Goal: Transaction & Acquisition: Purchase product/service

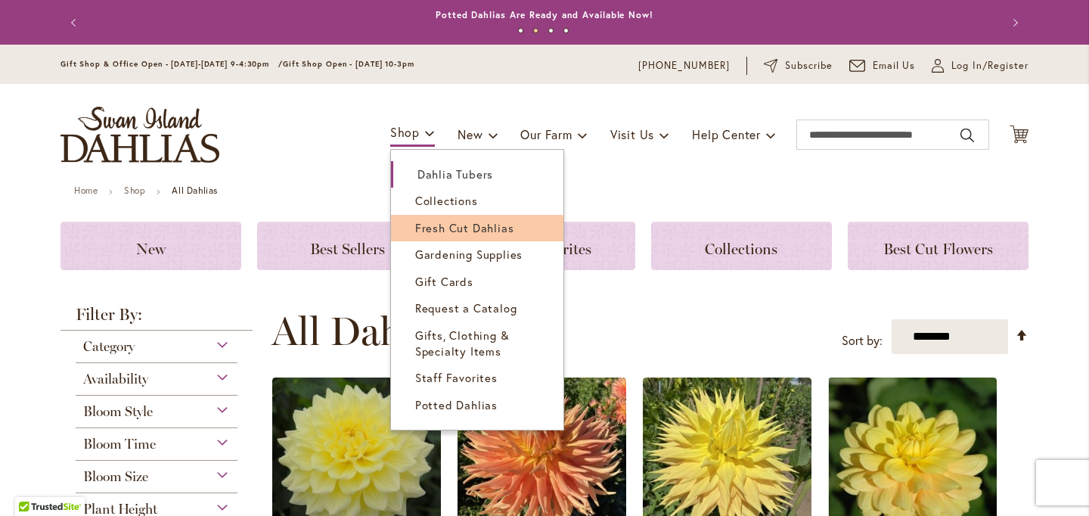
click at [438, 234] on span "Fresh Cut Dahlias" at bounding box center [464, 227] width 99 height 15
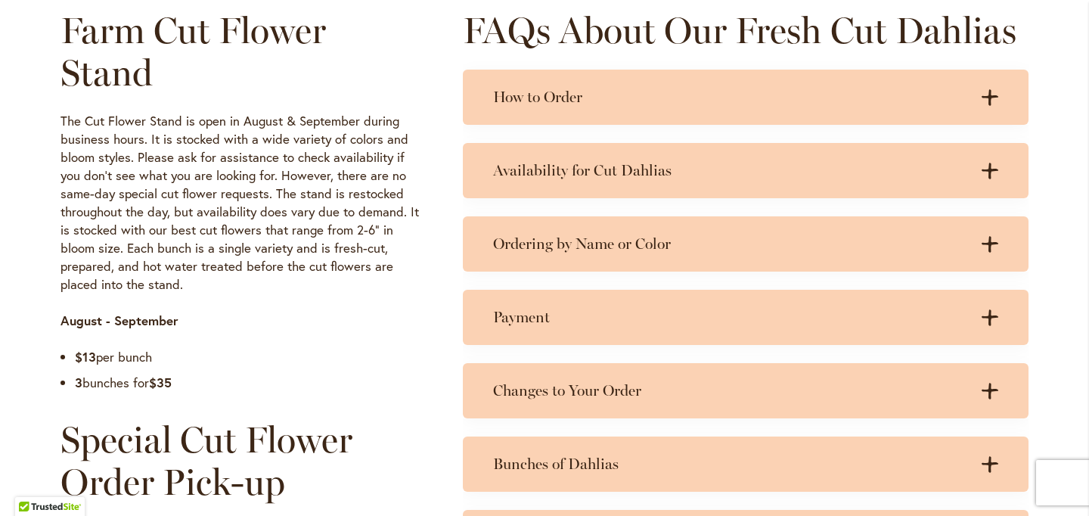
scroll to position [752, 0]
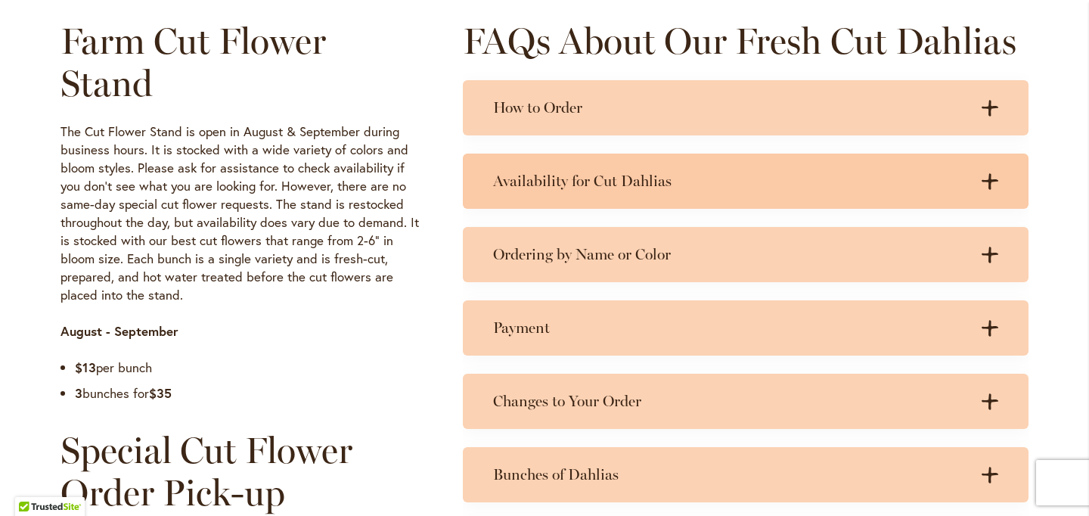
click at [579, 185] on h3 "Availability for Cut Dahlias" at bounding box center [730, 181] width 475 height 19
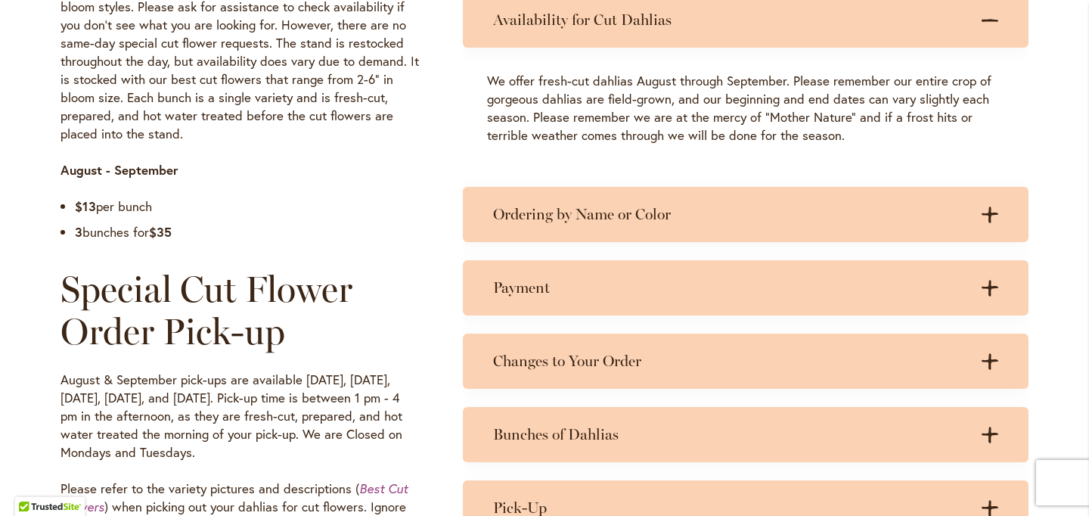
scroll to position [917, 0]
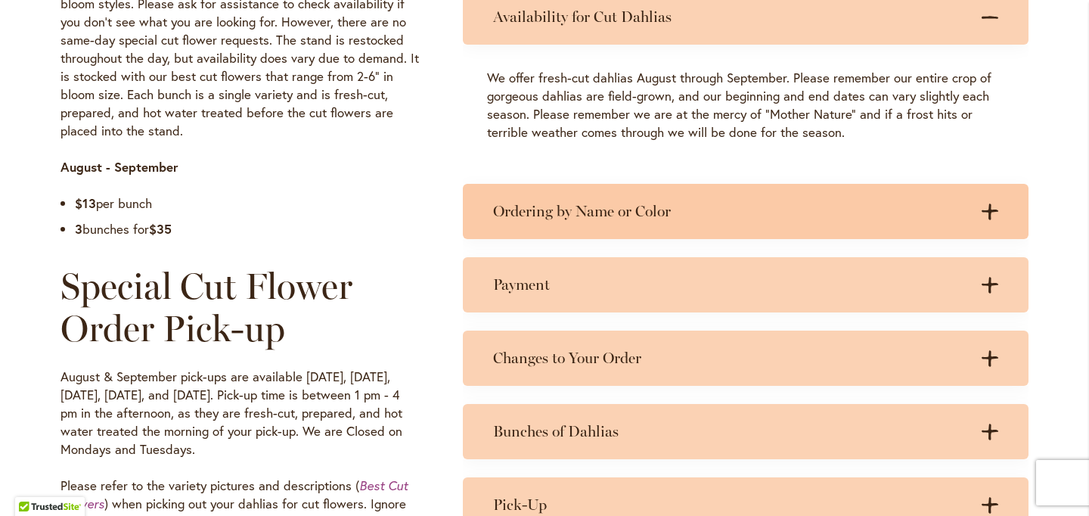
click at [575, 220] on div "Ordering by Name or Color .cls-1 { fill: #3c2616; stroke-width: 0px; } .cls-1 {…" at bounding box center [746, 211] width 566 height 55
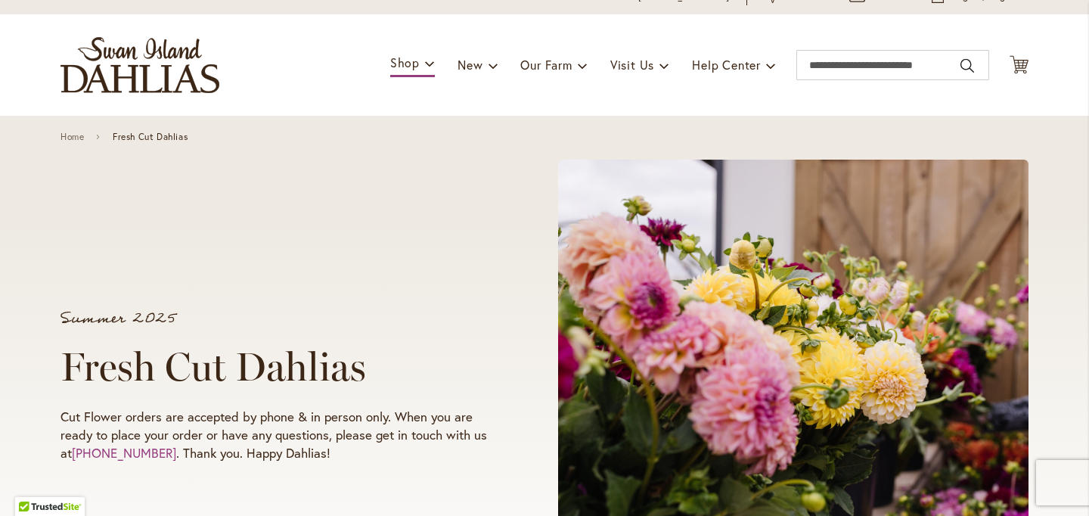
scroll to position [0, 0]
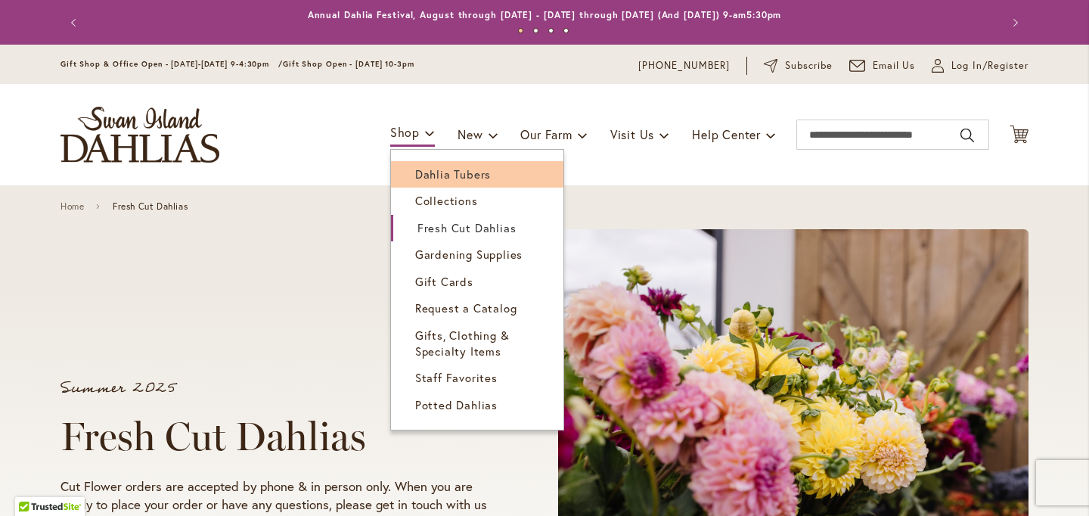
click at [431, 166] on span "Dahlia Tubers" at bounding box center [453, 173] width 76 height 15
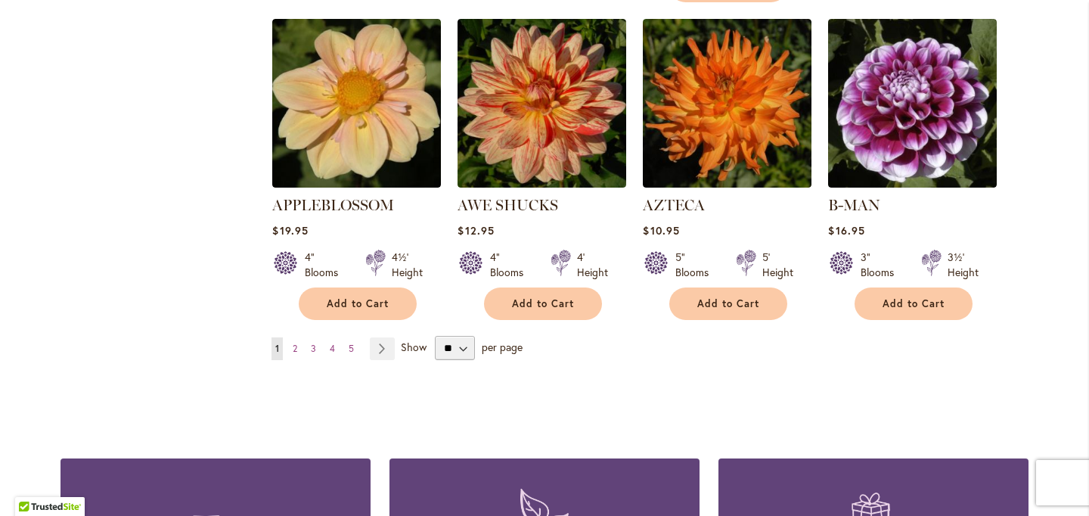
scroll to position [1336, 0]
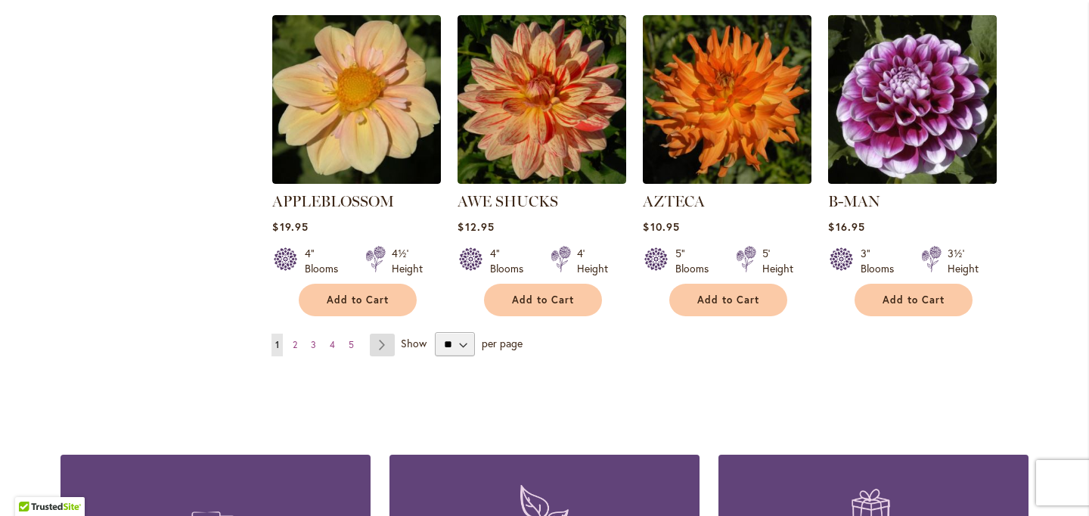
click at [385, 333] on link "Page Next" at bounding box center [382, 344] width 25 height 23
